Goal: Information Seeking & Learning: Learn about a topic

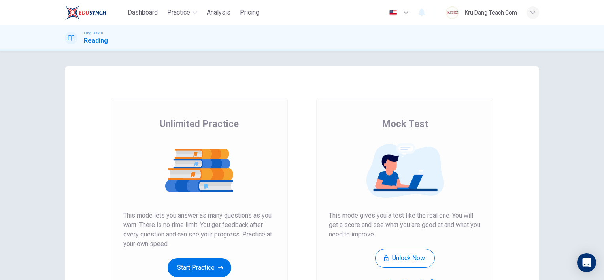
scroll to position [102, 0]
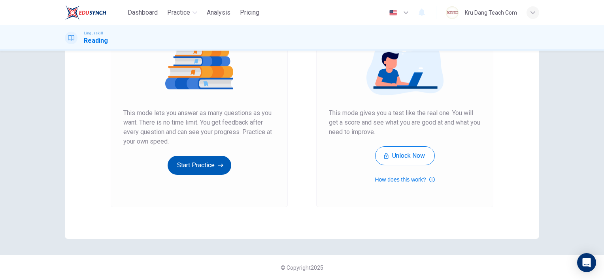
click at [196, 161] on button "Start Practice" at bounding box center [200, 165] width 64 height 19
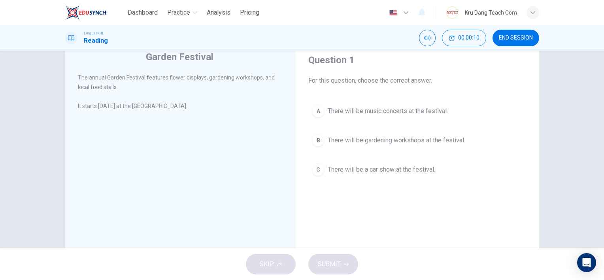
scroll to position [29, 0]
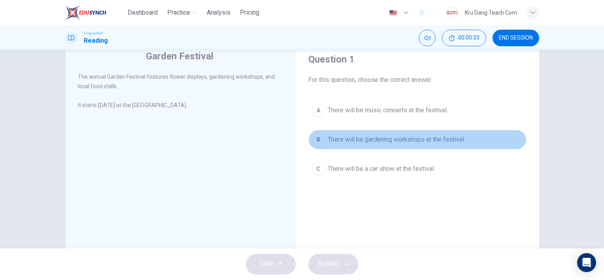
click at [315, 145] on div "B" at bounding box center [318, 139] width 13 height 13
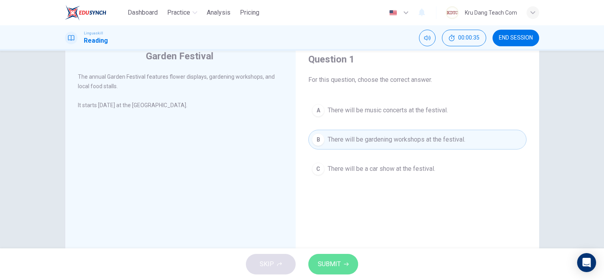
click at [324, 257] on button "SUBMIT" at bounding box center [333, 264] width 50 height 21
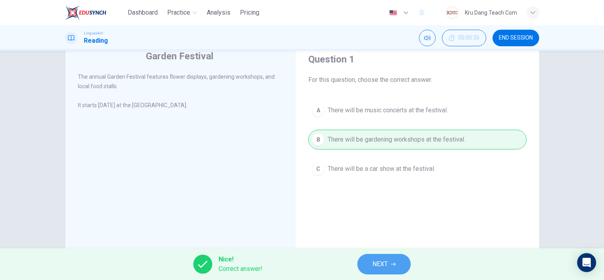
click at [378, 268] on span "NEXT" at bounding box center [379, 263] width 15 height 11
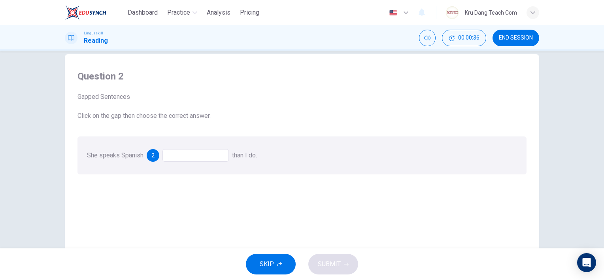
scroll to position [13, 0]
click at [179, 155] on div at bounding box center [195, 155] width 66 height 13
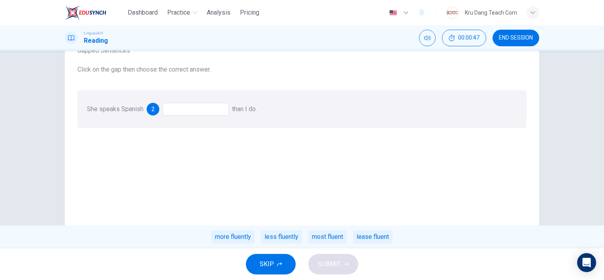
scroll to position [70, 0]
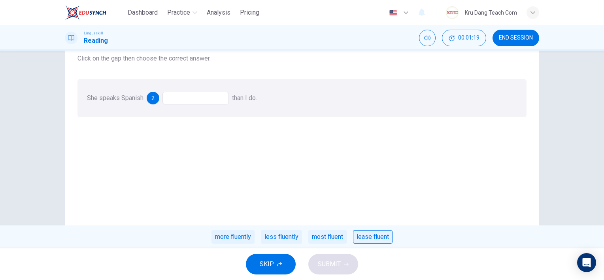
click at [384, 234] on div "lease fluent" at bounding box center [373, 236] width 40 height 13
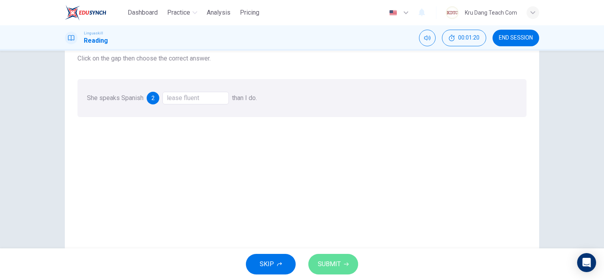
click at [328, 267] on span "SUBMIT" at bounding box center [329, 263] width 23 height 11
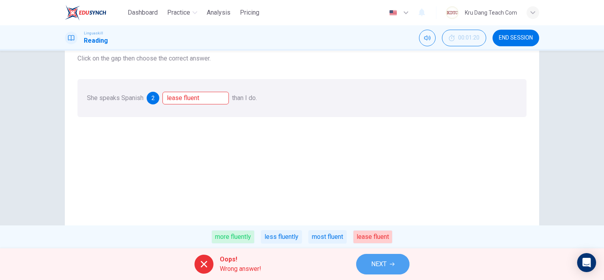
click at [384, 261] on span "NEXT" at bounding box center [378, 263] width 15 height 11
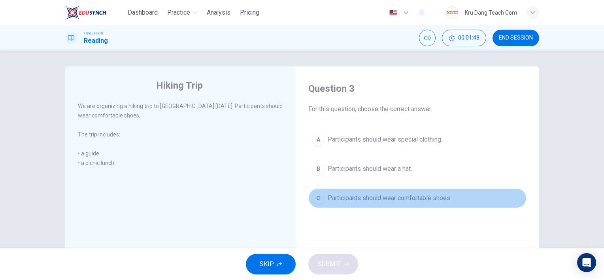
click at [316, 203] on div "C" at bounding box center [318, 198] width 13 height 13
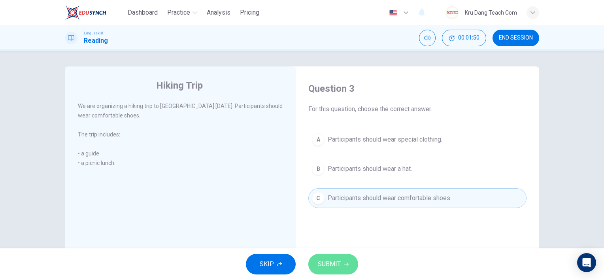
click at [332, 264] on span "SUBMIT" at bounding box center [329, 263] width 23 height 11
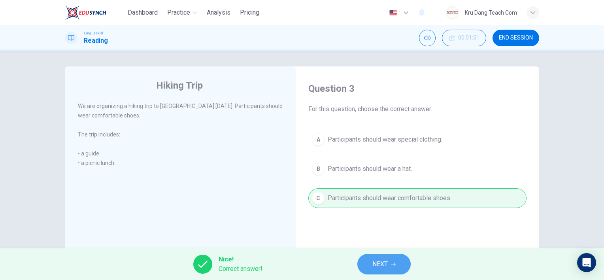
click at [367, 261] on button "NEXT" at bounding box center [383, 264] width 53 height 21
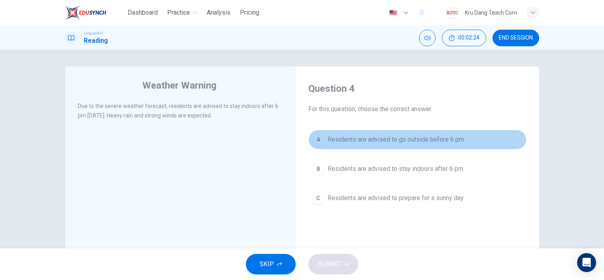
click at [318, 142] on div "A" at bounding box center [318, 139] width 13 height 13
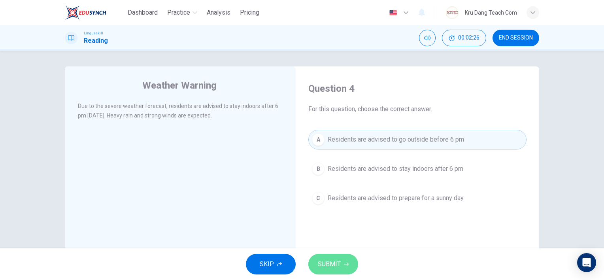
click at [328, 260] on span "SUBMIT" at bounding box center [329, 263] width 23 height 11
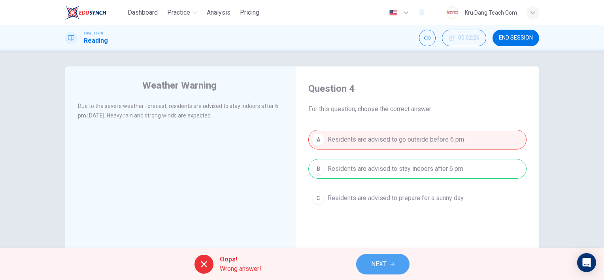
click at [383, 261] on span "NEXT" at bounding box center [378, 263] width 15 height 11
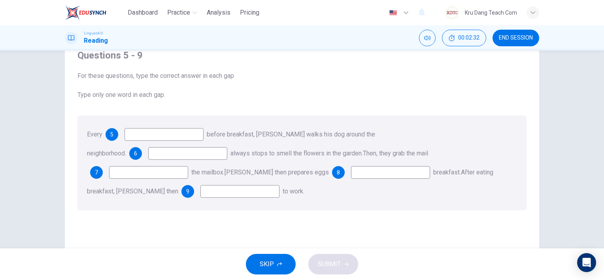
scroll to position [35, 0]
click at [164, 131] on input at bounding box center [163, 132] width 79 height 13
click at [112, 133] on span "5" at bounding box center [111, 133] width 3 height 6
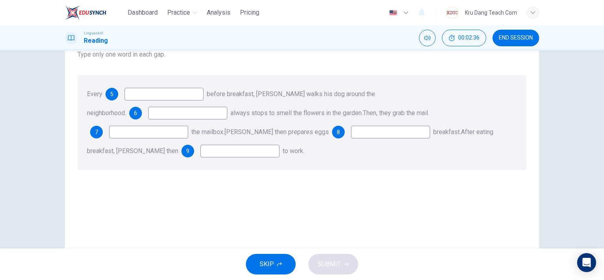
scroll to position [75, 0]
click at [351, 130] on input at bounding box center [390, 130] width 79 height 13
click at [153, 92] on input at bounding box center [163, 92] width 79 height 13
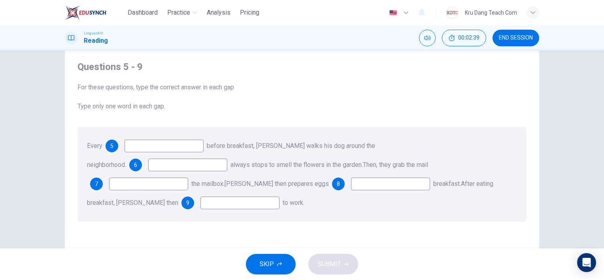
scroll to position [19, 0]
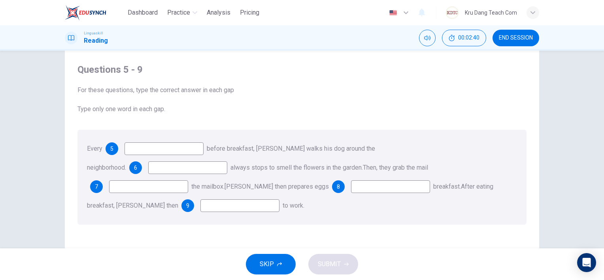
click at [328, 150] on span "before breakfast, [PERSON_NAME] walks his dog around the neighborhood." at bounding box center [231, 158] width 288 height 26
click at [188, 180] on input at bounding box center [148, 186] width 79 height 13
click at [227, 161] on input at bounding box center [187, 167] width 79 height 13
click at [279, 199] on input at bounding box center [239, 205] width 79 height 13
click at [164, 147] on input at bounding box center [163, 148] width 79 height 13
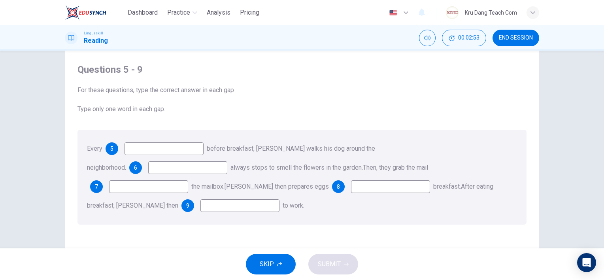
click at [160, 109] on span "Type only one word in each gap." at bounding box center [301, 108] width 449 height 9
click at [110, 156] on div "Every 5 before breakfast, [PERSON_NAME] walks his dog around the neighborhood. …" at bounding box center [301, 177] width 449 height 95
click at [149, 149] on input at bounding box center [163, 148] width 79 height 13
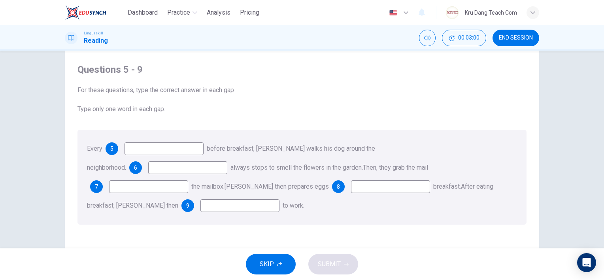
click at [149, 149] on input at bounding box center [163, 148] width 79 height 13
type input "one"
click at [227, 161] on input at bounding box center [187, 167] width 79 height 13
type input "he"
click at [188, 180] on input at bounding box center [148, 186] width 79 height 13
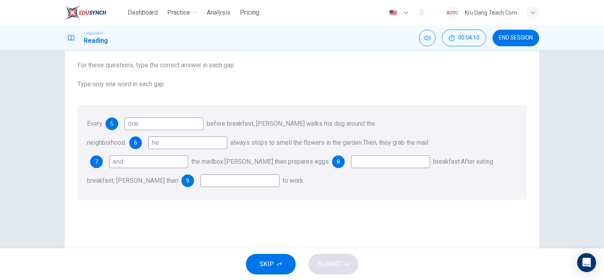
scroll to position [44, 0]
type input "and"
click at [351, 162] on input at bounding box center [390, 161] width 79 height 13
type input "before"
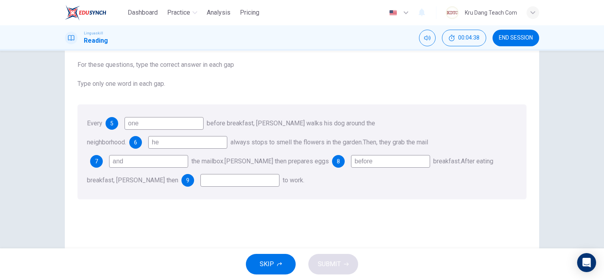
click at [279, 174] on input at bounding box center [239, 180] width 79 height 13
type input "go"
click at [329, 268] on span "SUBMIT" at bounding box center [329, 263] width 23 height 11
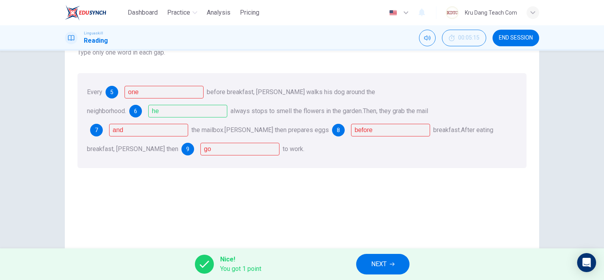
scroll to position [109, 0]
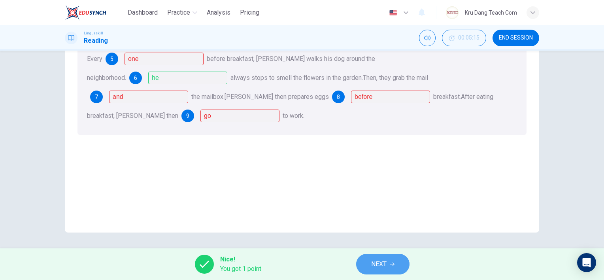
click at [378, 260] on span "NEXT" at bounding box center [378, 263] width 15 height 11
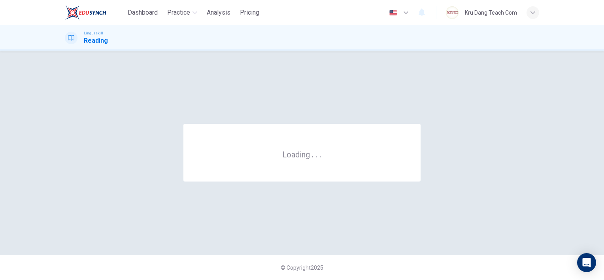
scroll to position [0, 0]
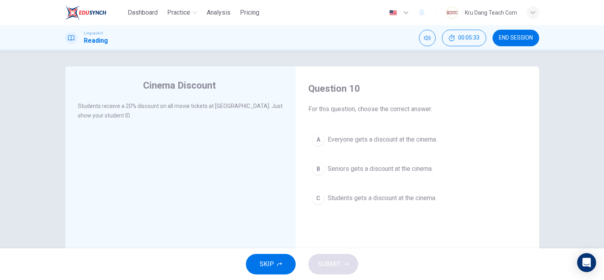
click at [316, 196] on div "C" at bounding box center [318, 198] width 13 height 13
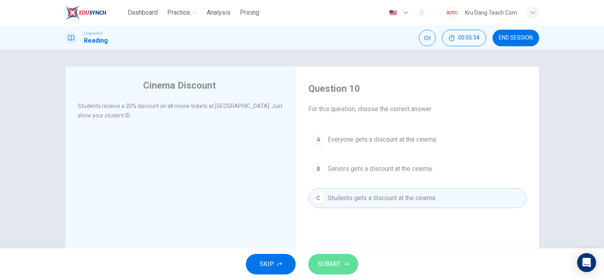
click at [332, 260] on span "SUBMIT" at bounding box center [329, 263] width 23 height 11
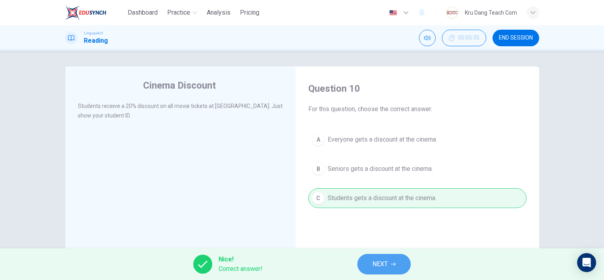
click at [383, 260] on span "NEXT" at bounding box center [379, 263] width 15 height 11
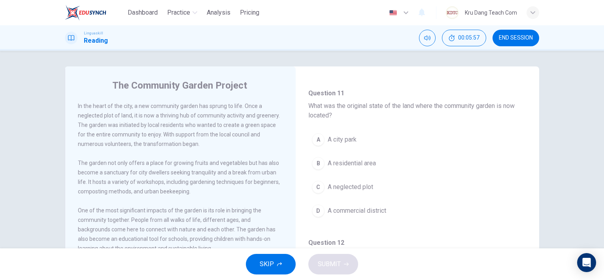
scroll to position [42, 0]
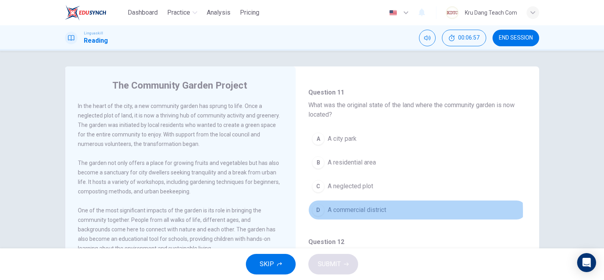
click at [317, 211] on div "D" at bounding box center [318, 210] width 13 height 13
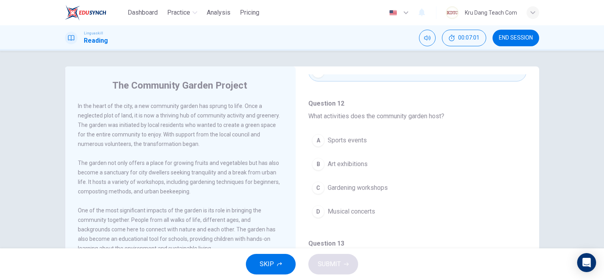
scroll to position [180, 0]
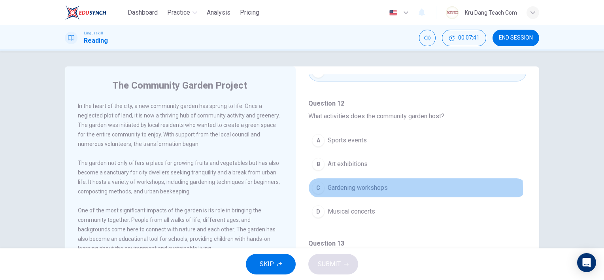
click at [367, 188] on span "Gardening workshops" at bounding box center [358, 187] width 60 height 9
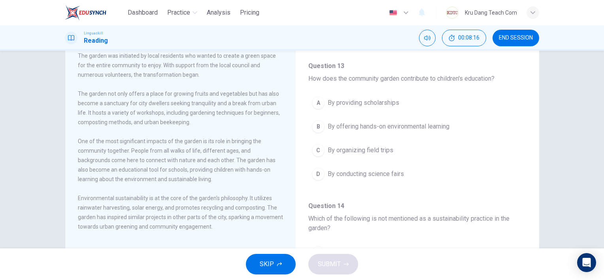
scroll to position [289, 0]
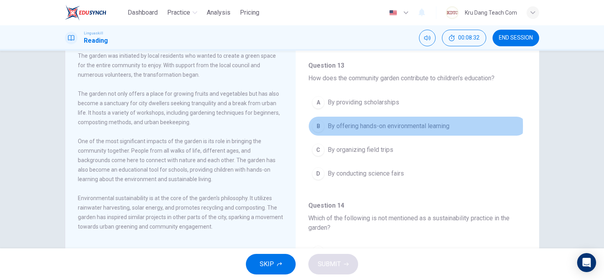
click at [363, 124] on span "By offering hands-on environmental learning" at bounding box center [389, 125] width 122 height 9
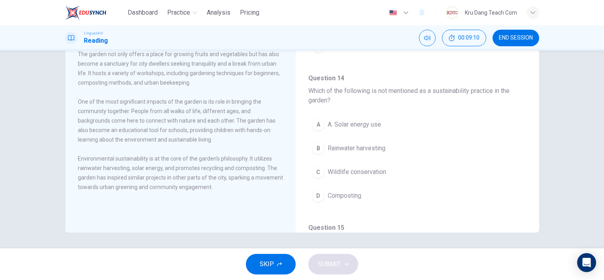
scroll to position [377, 0]
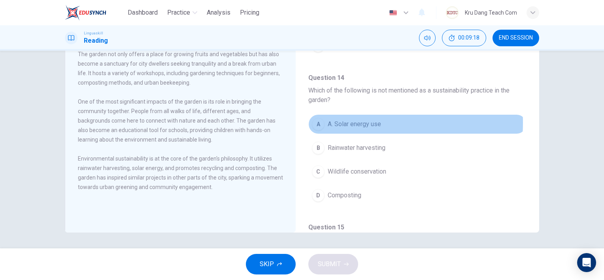
click at [340, 120] on span "A. Solar energy use" at bounding box center [354, 123] width 53 height 9
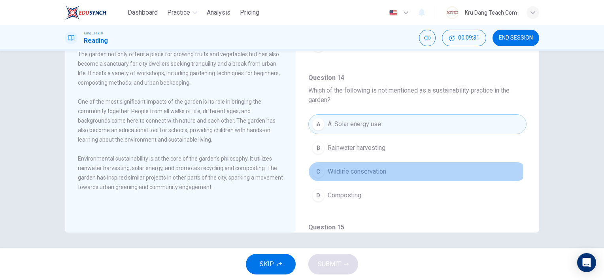
click at [343, 168] on span "Wildlife conservation" at bounding box center [357, 171] width 58 height 9
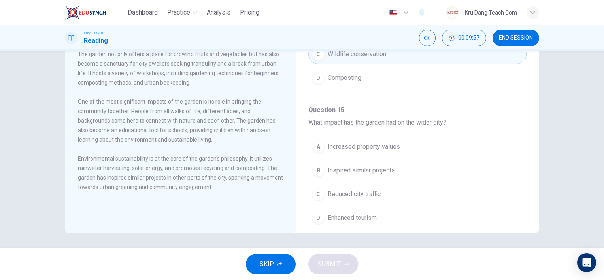
scroll to position [510, 0]
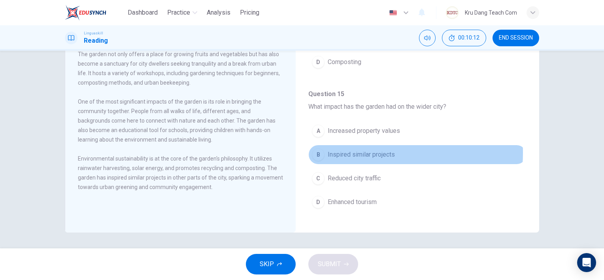
click at [362, 150] on span "Inspired similar projects" at bounding box center [361, 154] width 67 height 9
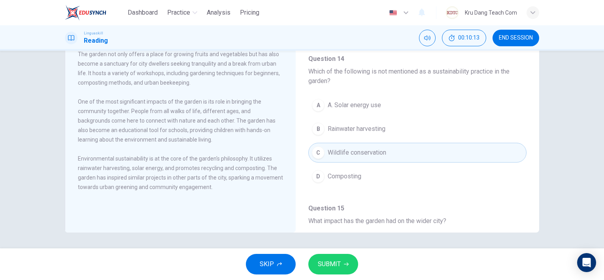
scroll to position [396, 0]
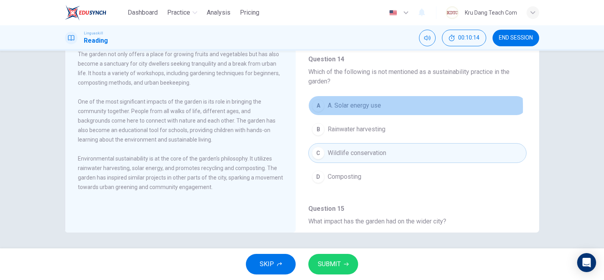
click at [351, 105] on span "A. Solar energy use" at bounding box center [354, 105] width 53 height 9
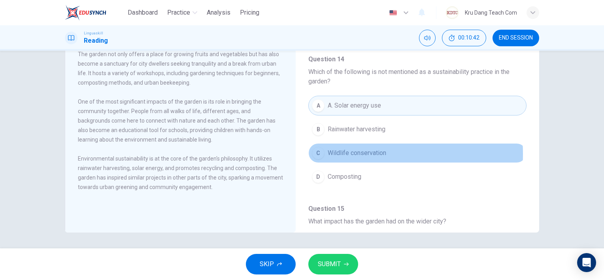
click at [344, 151] on span "Wildlife conservation" at bounding box center [357, 152] width 58 height 9
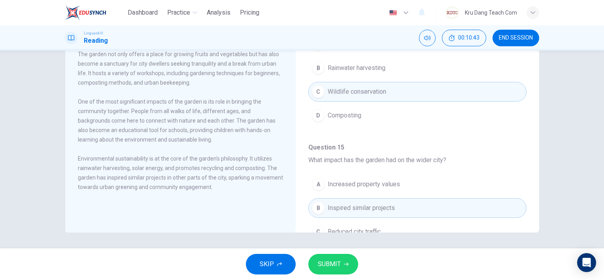
scroll to position [457, 0]
click at [332, 270] on button "SUBMIT" at bounding box center [333, 264] width 50 height 21
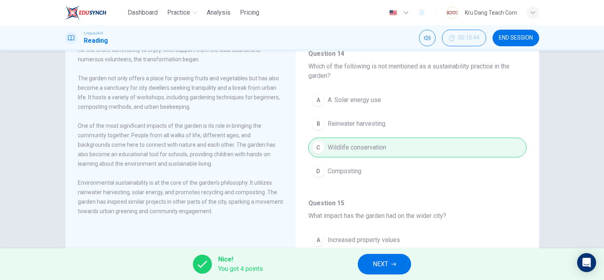
scroll to position [510, 0]
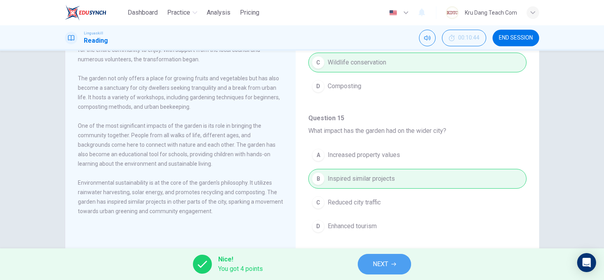
click at [377, 264] on span "NEXT" at bounding box center [380, 263] width 15 height 11
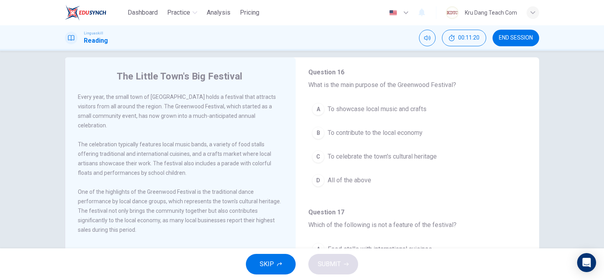
scroll to position [9, 0]
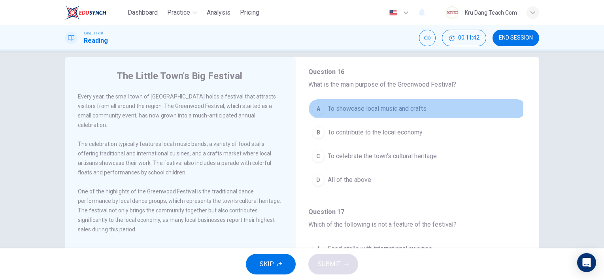
click at [352, 104] on span "To showcase local music and crafts" at bounding box center [377, 108] width 99 height 9
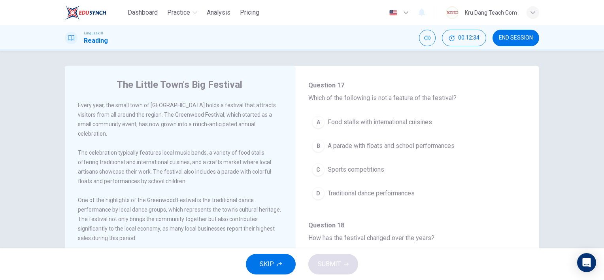
scroll to position [0, 0]
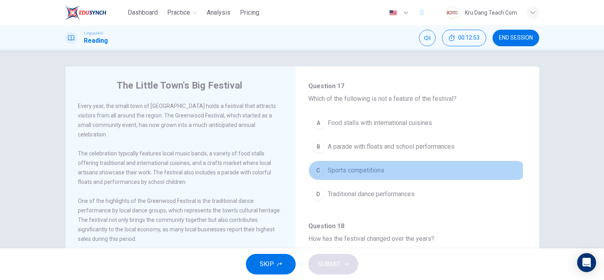
click at [346, 168] on span "Sports competitions" at bounding box center [356, 170] width 57 height 9
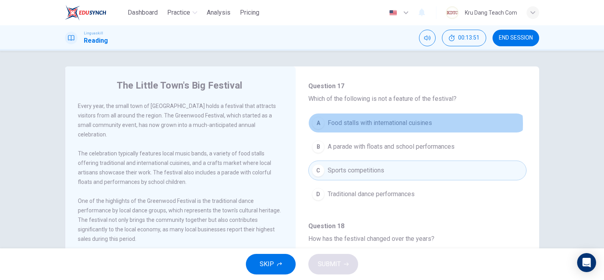
click at [411, 123] on span "Food stalls with international cuisines" at bounding box center [380, 122] width 104 height 9
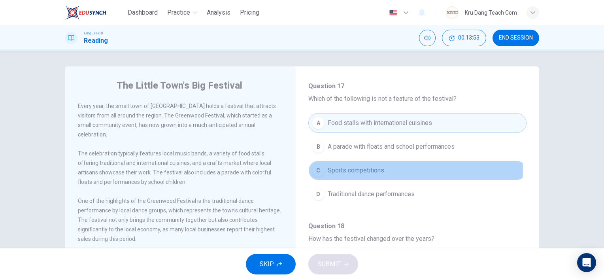
click at [383, 168] on button "C Sports competitions" at bounding box center [417, 170] width 218 height 20
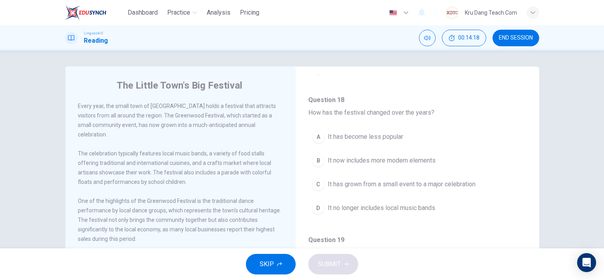
scroll to position [309, 0]
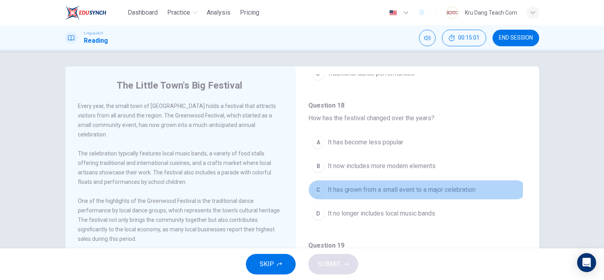
click at [386, 187] on span "It has grown from a small event to a major celebration" at bounding box center [402, 189] width 148 height 9
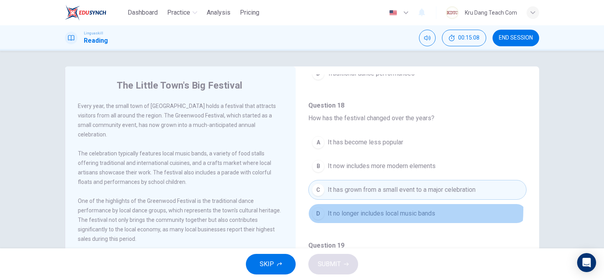
click at [393, 209] on span "It no longer includes local music bands" at bounding box center [381, 213] width 107 height 9
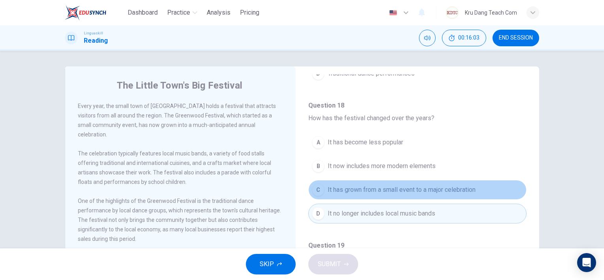
click at [432, 186] on span "It has grown from a small event to a major celebration" at bounding box center [402, 189] width 148 height 9
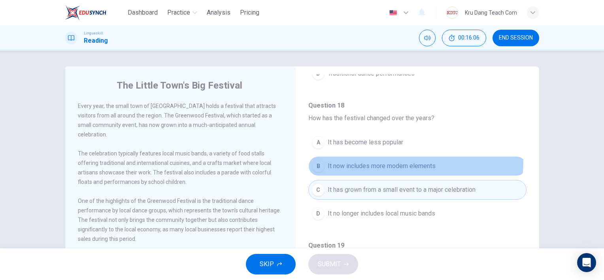
click at [394, 161] on span "It now includes more modern elements" at bounding box center [382, 165] width 108 height 9
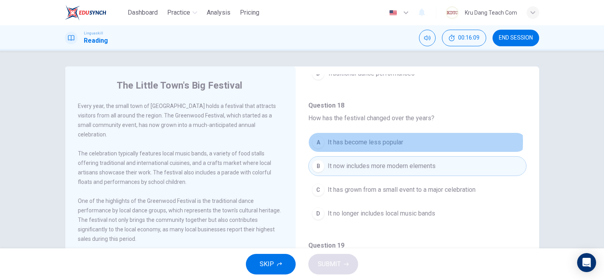
click at [395, 140] on span "It has become less popular" at bounding box center [365, 142] width 75 height 9
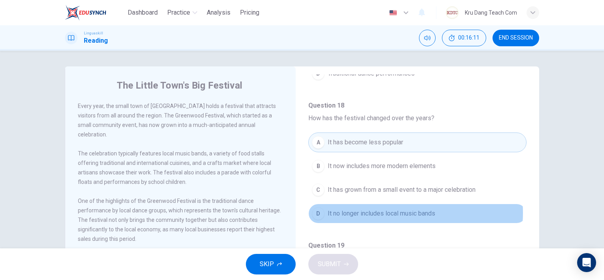
click at [386, 211] on span "It no longer includes local music bands" at bounding box center [381, 213] width 107 height 9
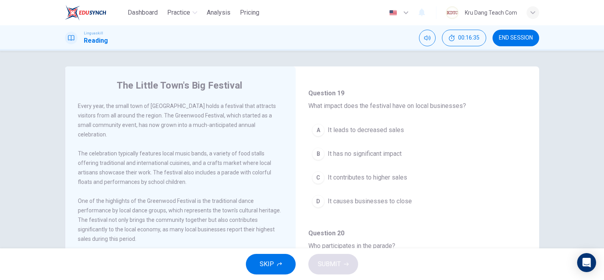
scroll to position [456, 0]
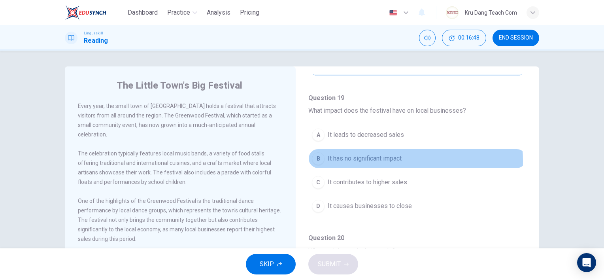
click at [383, 158] on span "It has no significant impact" at bounding box center [365, 158] width 74 height 9
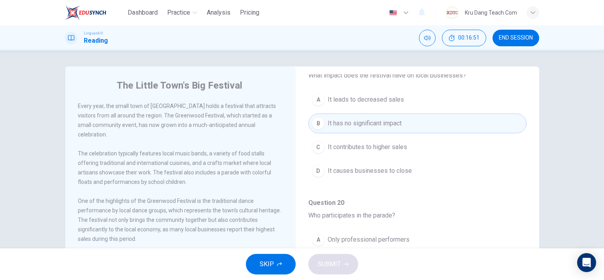
scroll to position [109, 0]
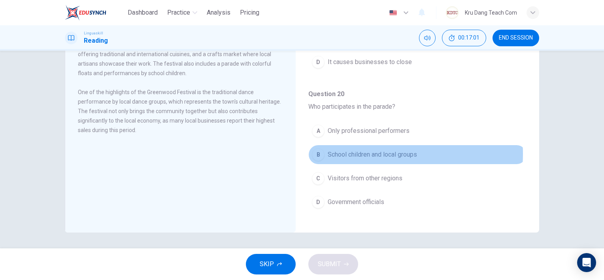
click at [369, 151] on span "School children and local groups" at bounding box center [372, 154] width 89 height 9
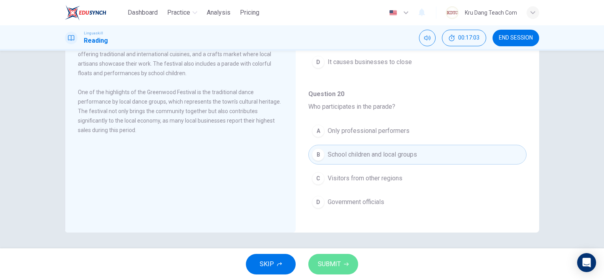
click at [337, 260] on span "SUBMIT" at bounding box center [329, 263] width 23 height 11
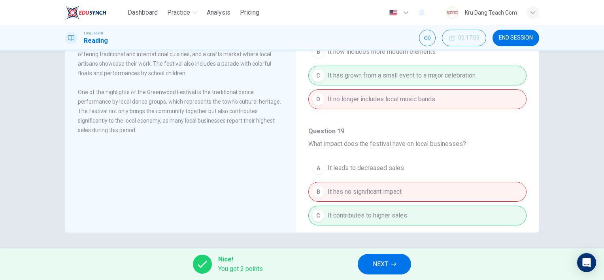
scroll to position [325, 0]
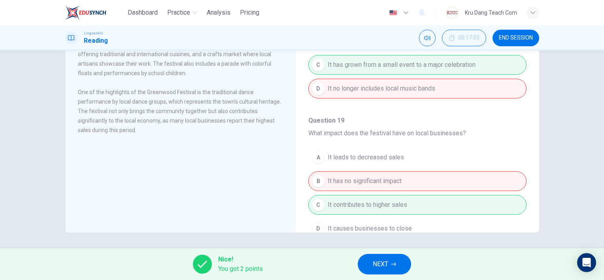
click at [382, 264] on span "NEXT" at bounding box center [380, 263] width 15 height 11
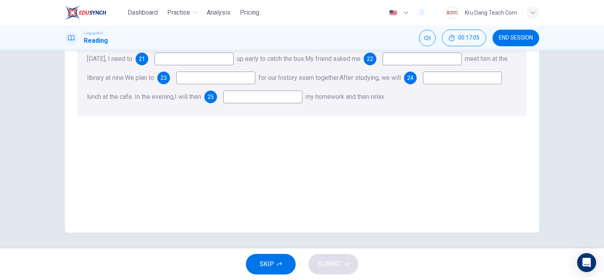
scroll to position [0, 0]
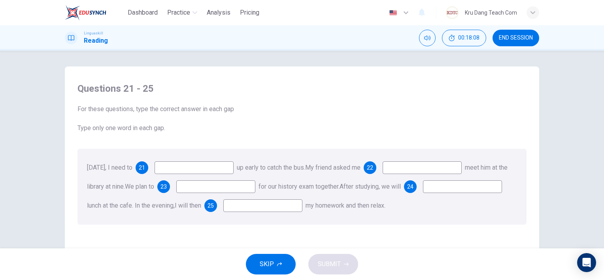
click at [544, 150] on div "Questions 21 - 25 For these questions, type the correct answer in each gap Type…" at bounding box center [301, 203] width 499 height 275
click at [217, 168] on input at bounding box center [194, 167] width 79 height 13
type input "go"
click at [429, 165] on input at bounding box center [422, 167] width 79 height 13
drag, startPoint x: 233, startPoint y: 108, endPoint x: 211, endPoint y: 110, distance: 22.6
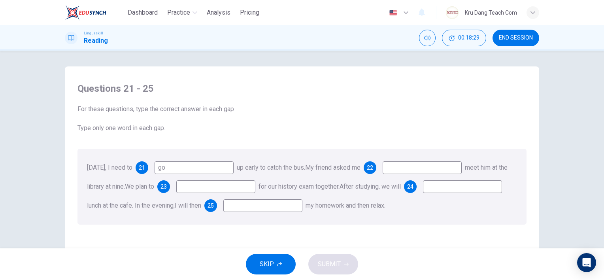
click at [211, 110] on span "For these questions, type the correct answer in each gap" at bounding box center [301, 108] width 449 height 9
drag, startPoint x: 208, startPoint y: 110, endPoint x: 234, endPoint y: 110, distance: 25.7
click at [234, 110] on span "For these questions, type the correct answer in each gap" at bounding box center [301, 108] width 449 height 9
click at [429, 171] on input at bounding box center [422, 167] width 79 height 13
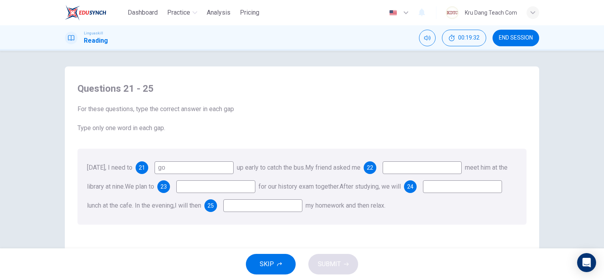
click at [120, 108] on span "For these questions, type the correct answer in each gap" at bounding box center [301, 108] width 449 height 9
click at [423, 170] on input at bounding box center [422, 167] width 79 height 13
type input "ะ"
type input "i"
type input "to"
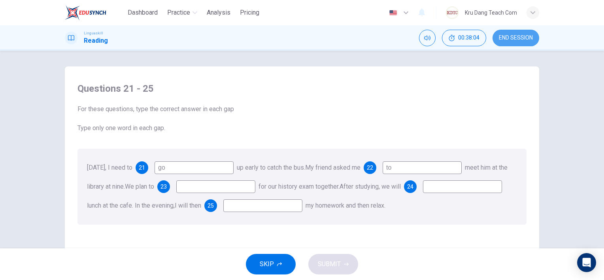
click at [511, 36] on span "END SESSION" at bounding box center [516, 38] width 34 height 6
